Goal: Check status

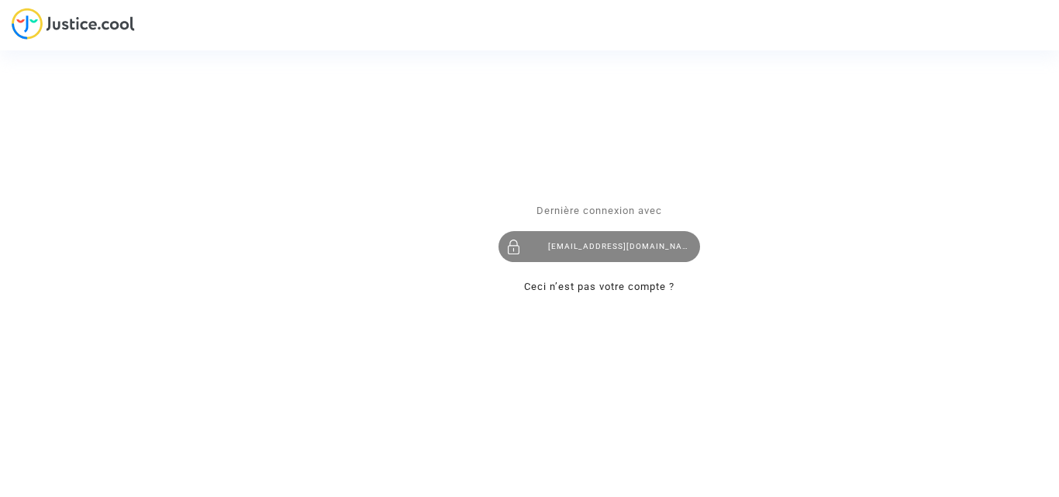
click at [570, 250] on div "hbrahimh@hotmail.com" at bounding box center [598, 246] width 201 height 31
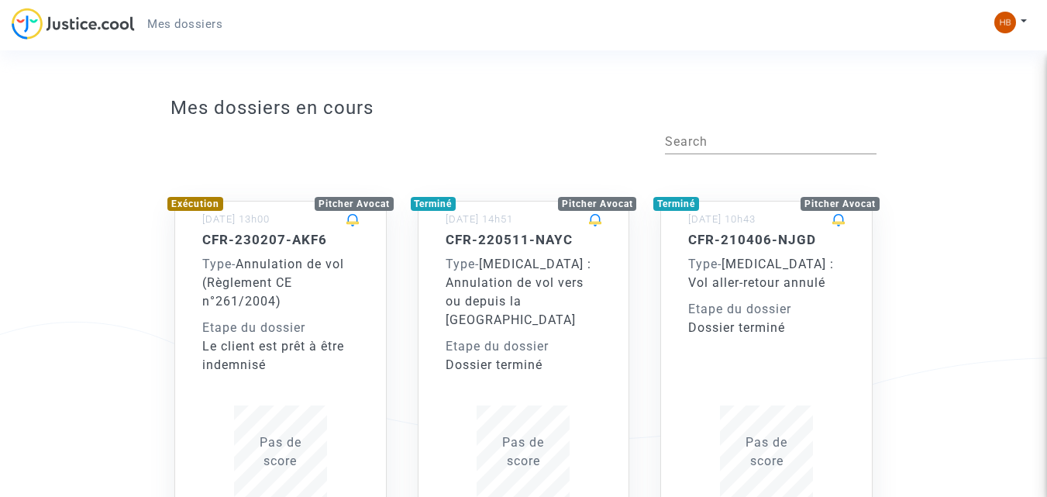
click at [306, 291] on div "Type - Annulation de vol (Règlement CE n°261/2004)" at bounding box center [280, 283] width 157 height 56
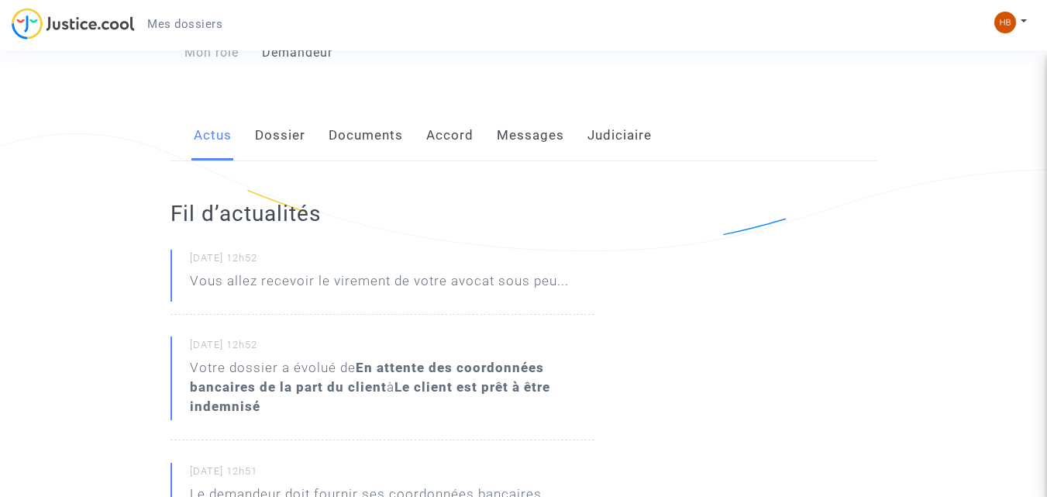
scroll to position [211, 0]
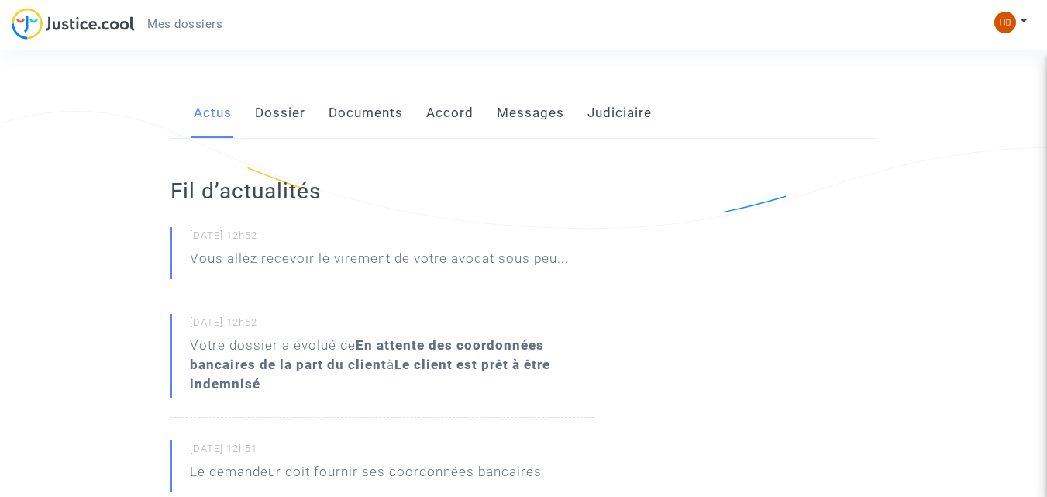
click at [534, 125] on link "Messages" at bounding box center [530, 113] width 67 height 51
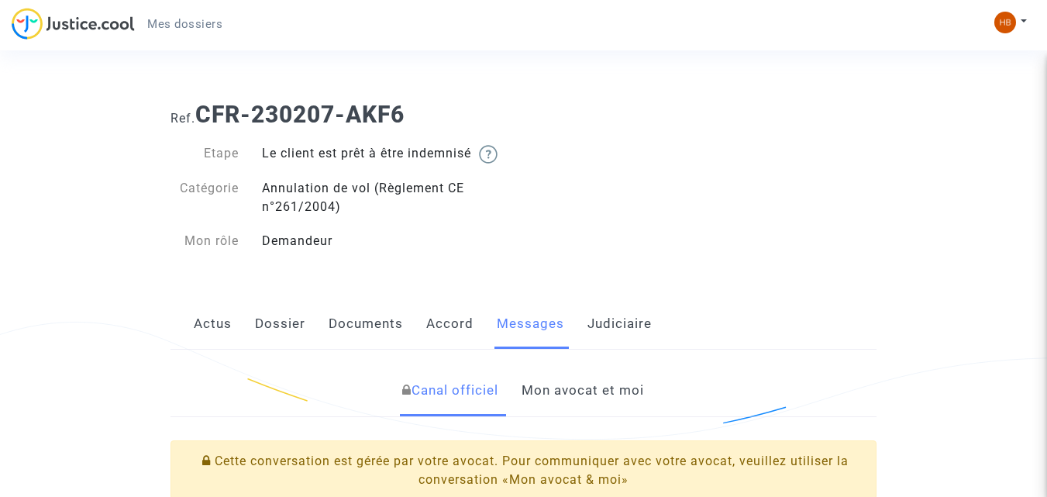
click at [618, 321] on link "Judiciaire" at bounding box center [619, 323] width 64 height 51
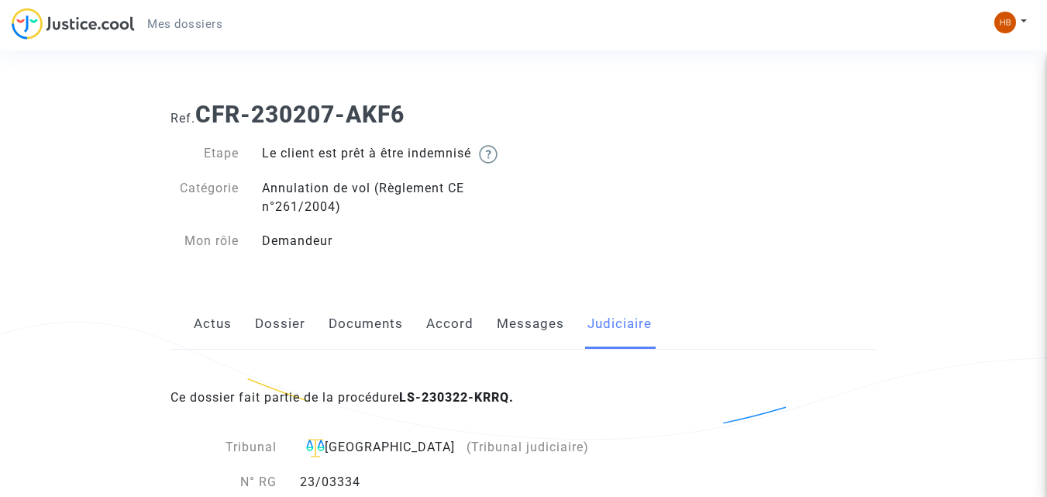
click at [525, 321] on link "Messages" at bounding box center [530, 323] width 67 height 51
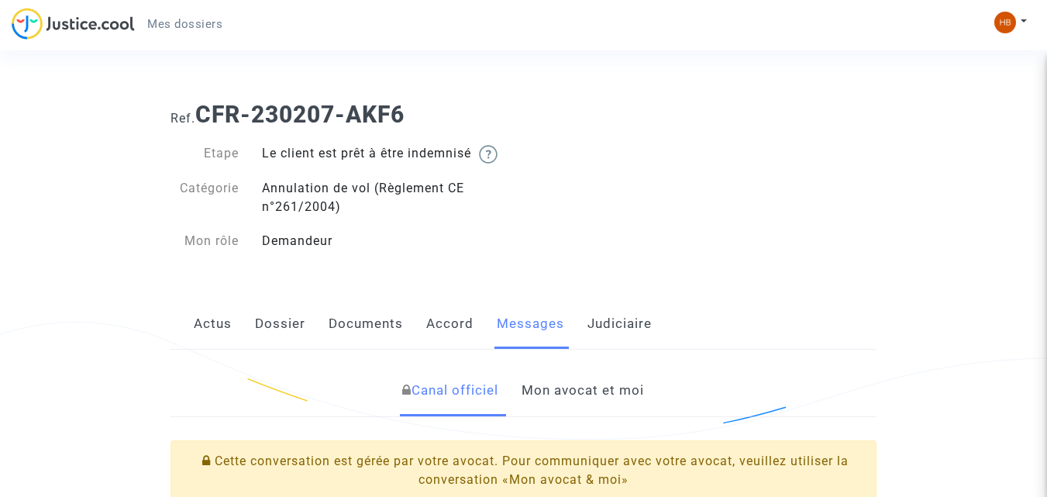
click at [211, 325] on link "Actus" at bounding box center [213, 323] width 38 height 51
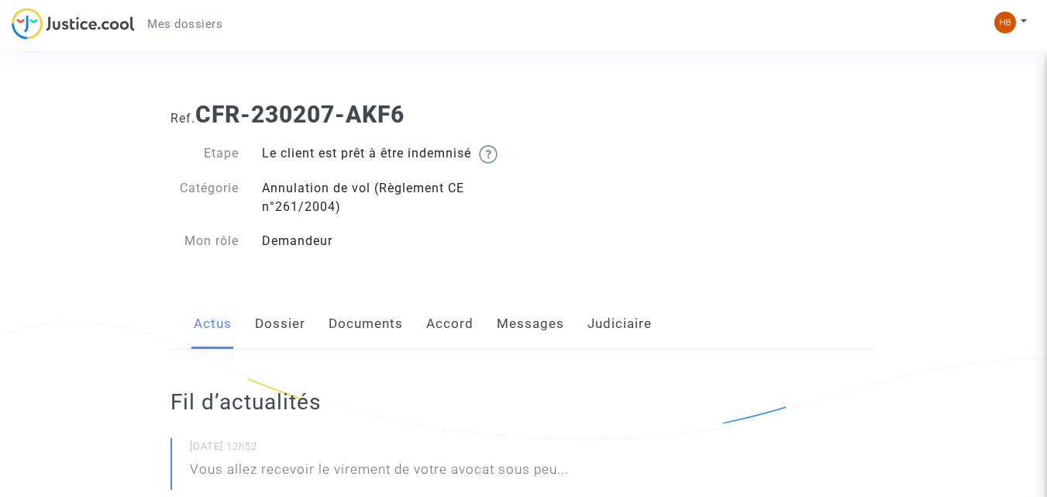
click at [204, 27] on span "Mes dossiers" at bounding box center [184, 24] width 75 height 14
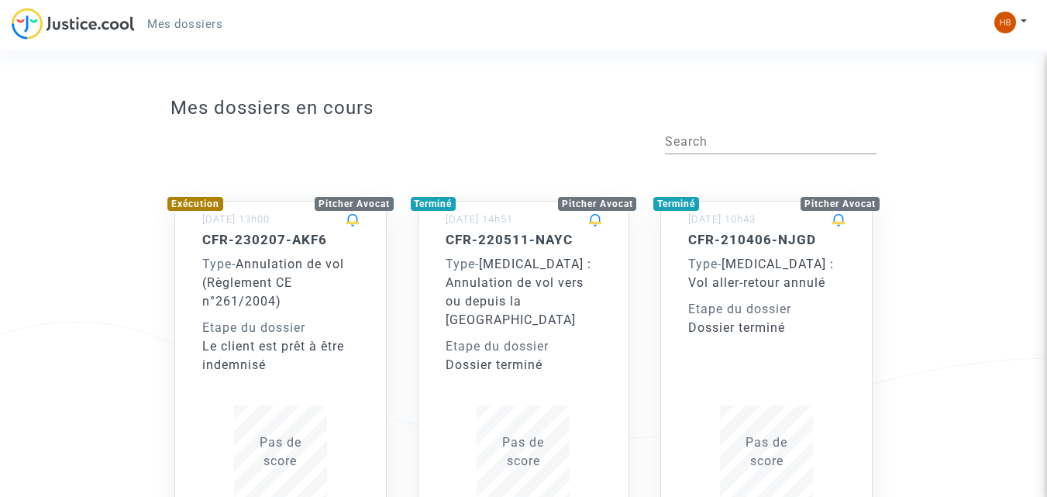
click at [323, 339] on div "Le client est prêt à être indemnisé" at bounding box center [280, 355] width 157 height 37
